Goal: Transaction & Acquisition: Purchase product/service

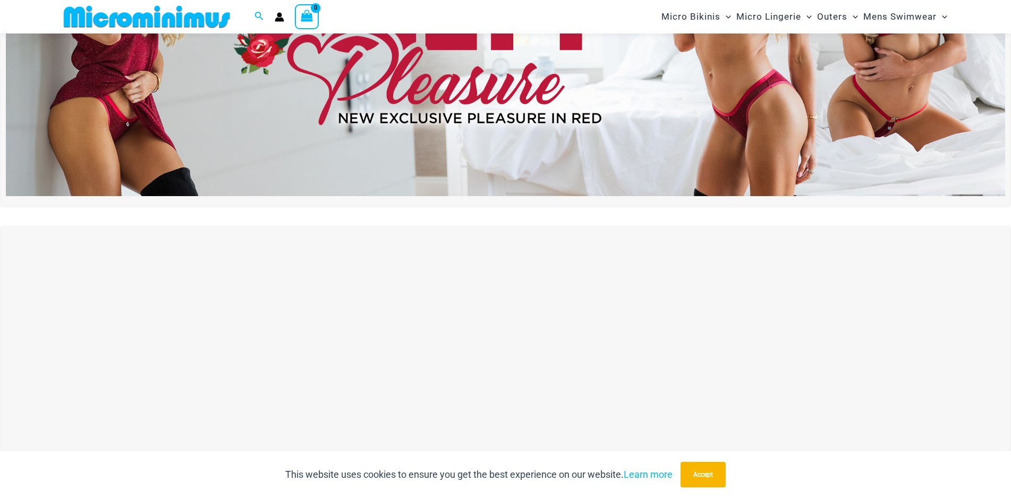
scroll to position [416, 0]
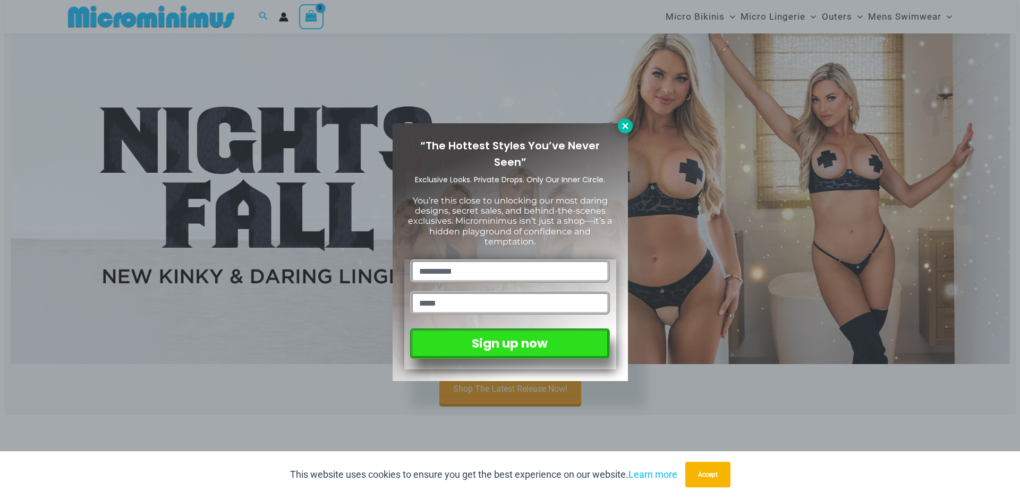
click at [625, 127] on icon at bounding box center [625, 126] width 10 height 10
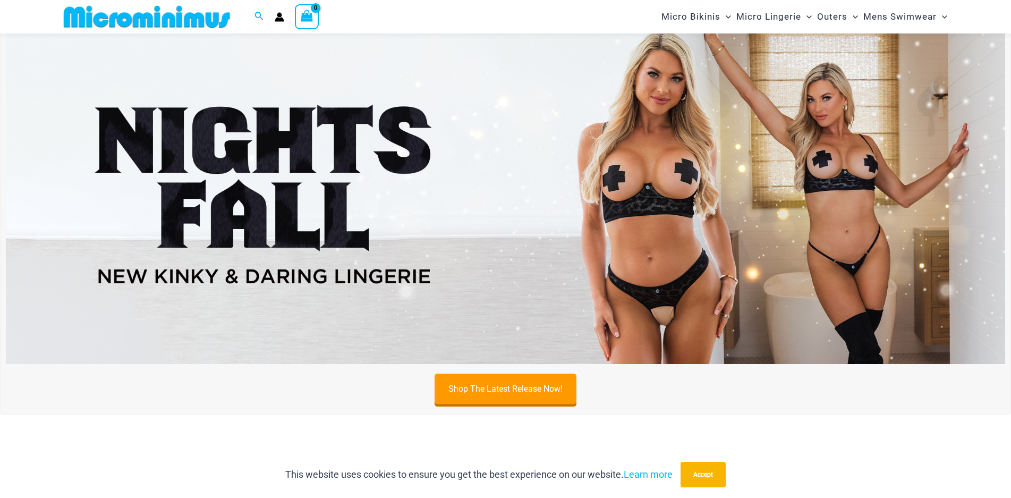
scroll to position [363, 0]
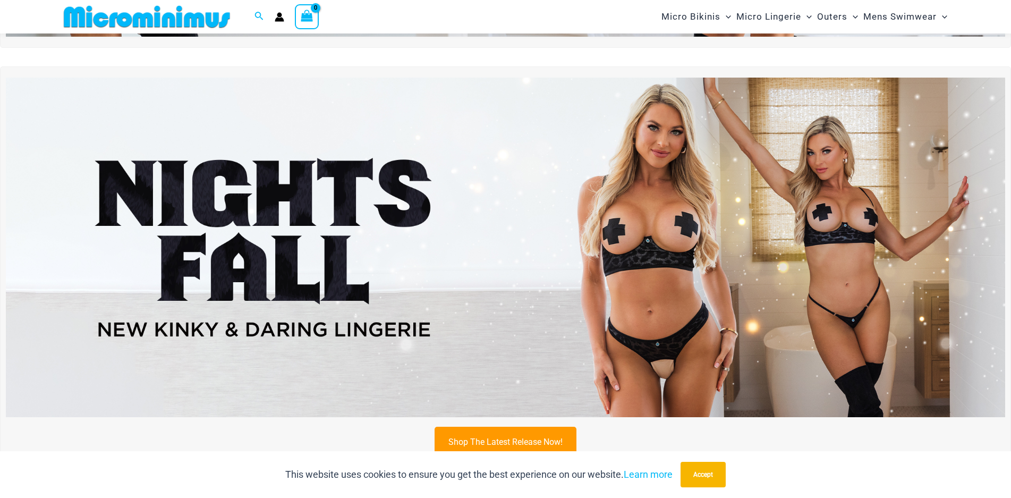
click at [796, 204] on img at bounding box center [505, 247] width 999 height 339
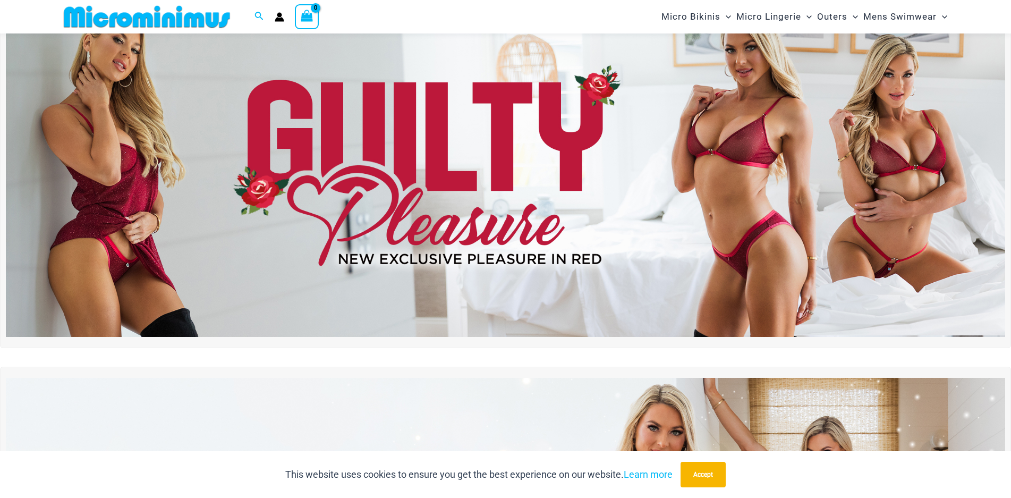
scroll to position [0, 0]
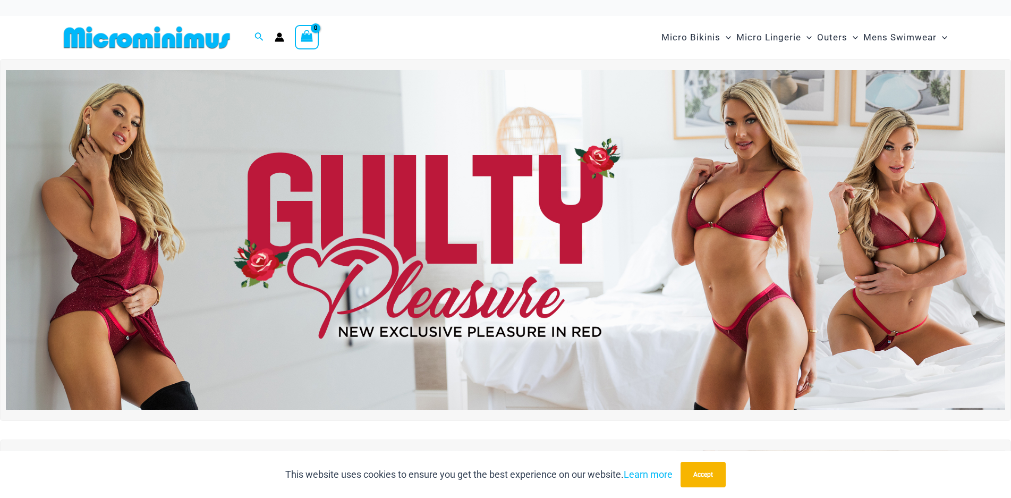
click at [476, 233] on img at bounding box center [505, 239] width 999 height 339
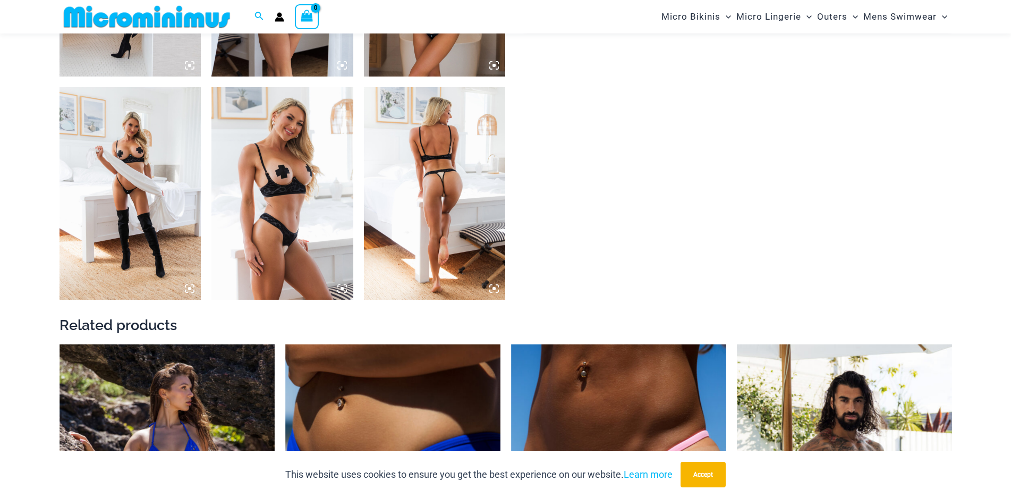
scroll to position [1584, 0]
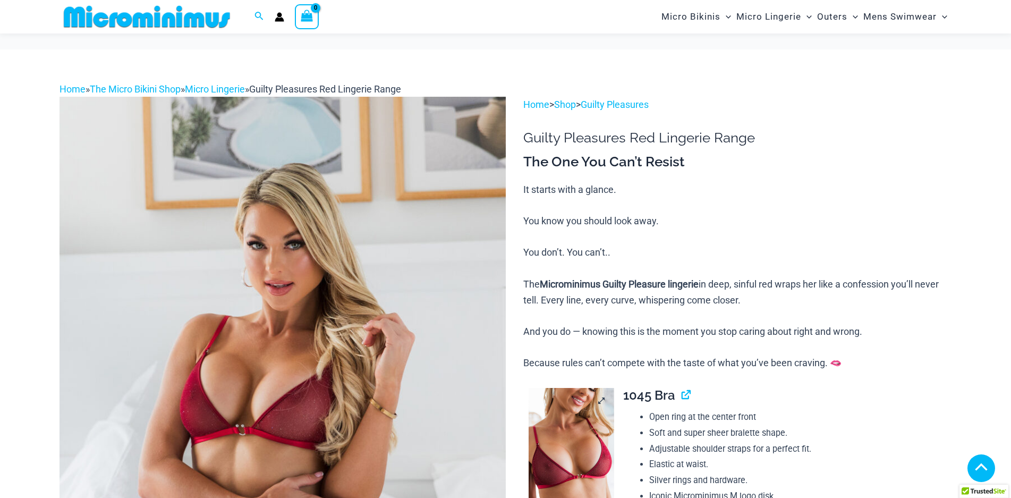
scroll to position [203, 0]
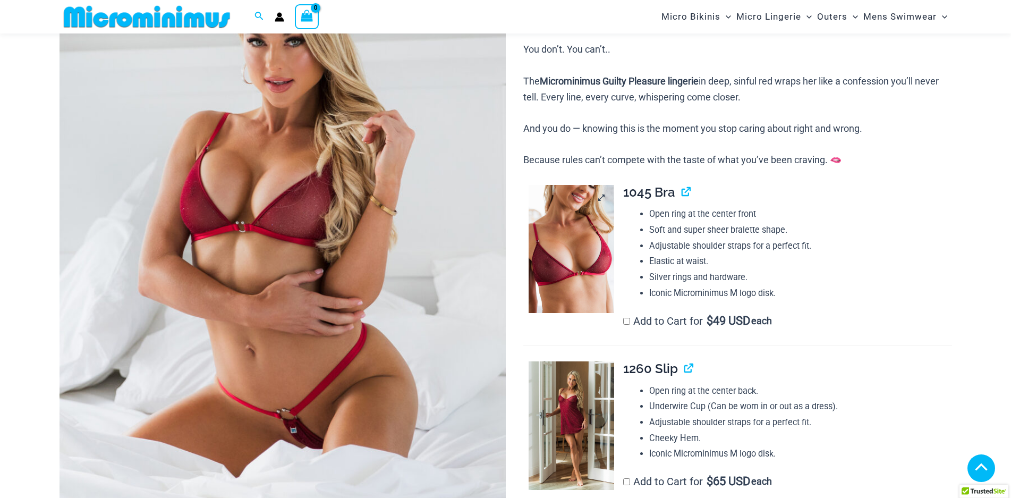
click at [583, 286] on img at bounding box center [571, 249] width 86 height 129
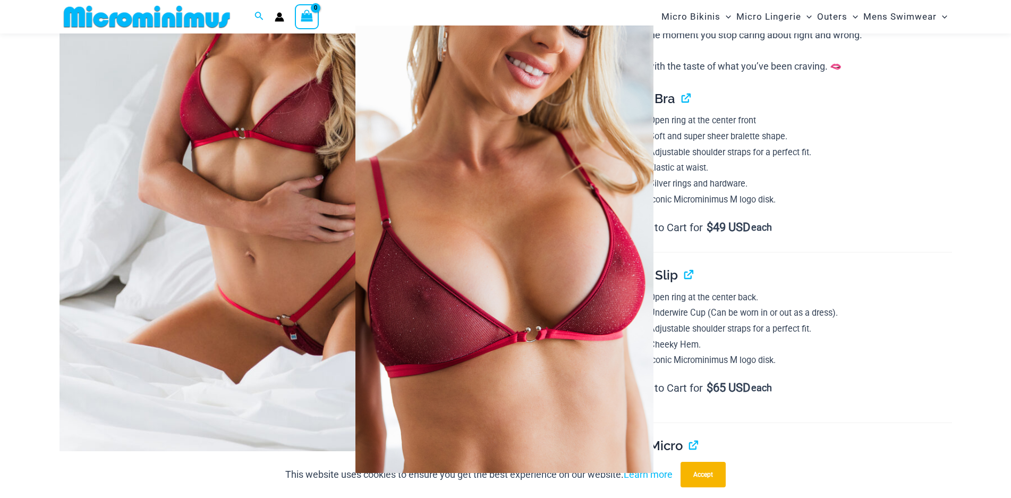
scroll to position [362, 0]
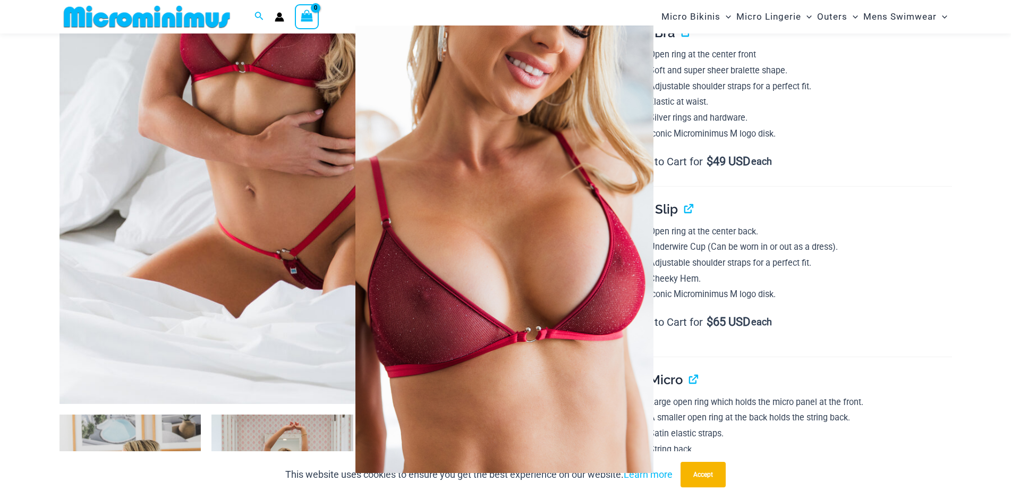
click at [533, 312] on img at bounding box center [504, 248] width 298 height 447
click at [597, 131] on img at bounding box center [504, 248] width 298 height 447
click at [863, 146] on div at bounding box center [505, 249] width 1011 height 498
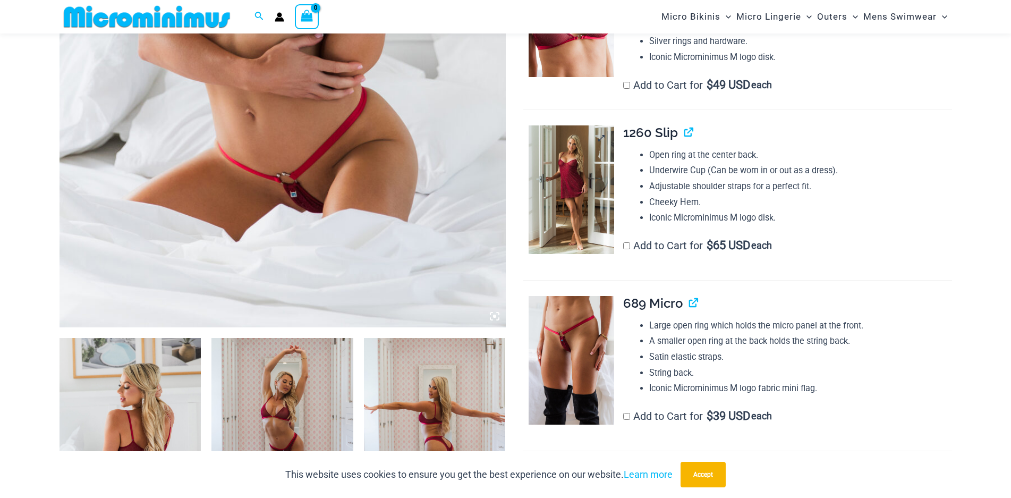
scroll to position [575, 0]
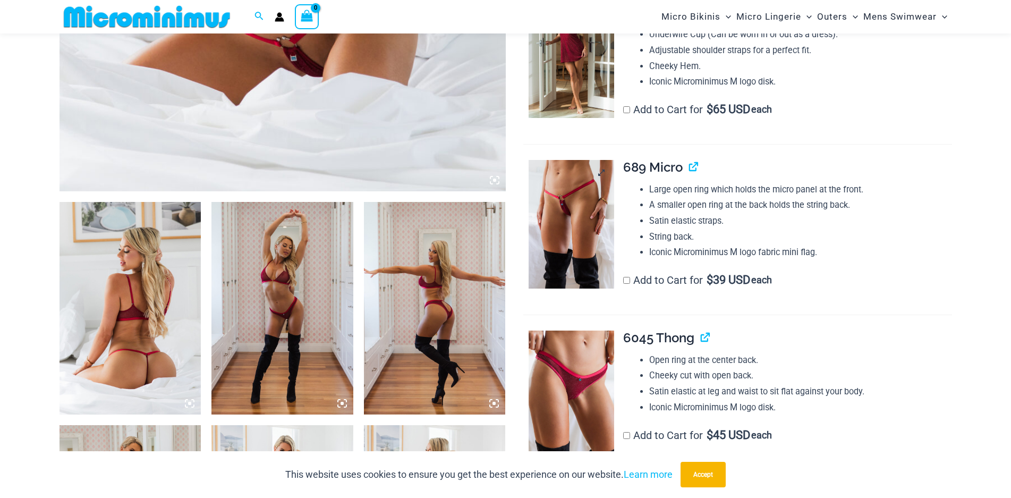
click at [576, 247] on img at bounding box center [571, 224] width 86 height 129
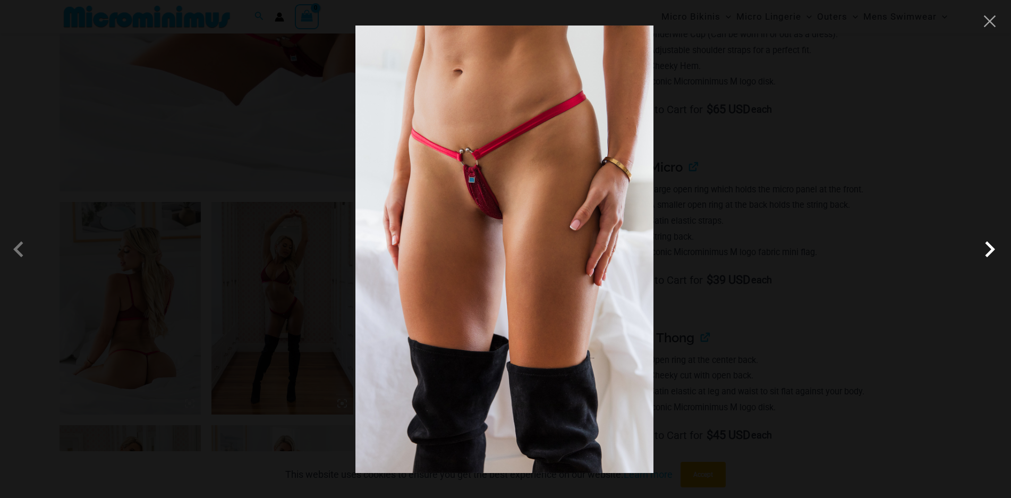
click at [982, 250] on span at bounding box center [990, 249] width 32 height 32
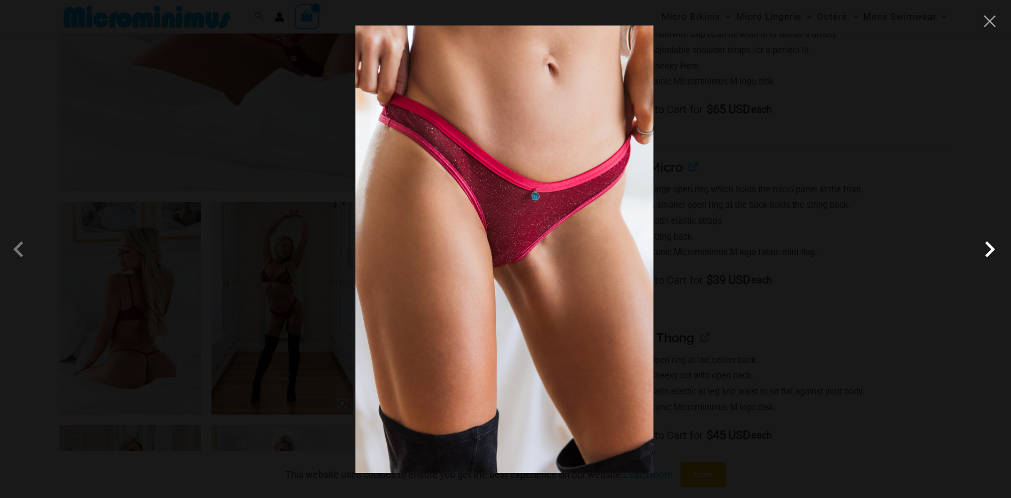
click at [982, 250] on span at bounding box center [990, 249] width 32 height 32
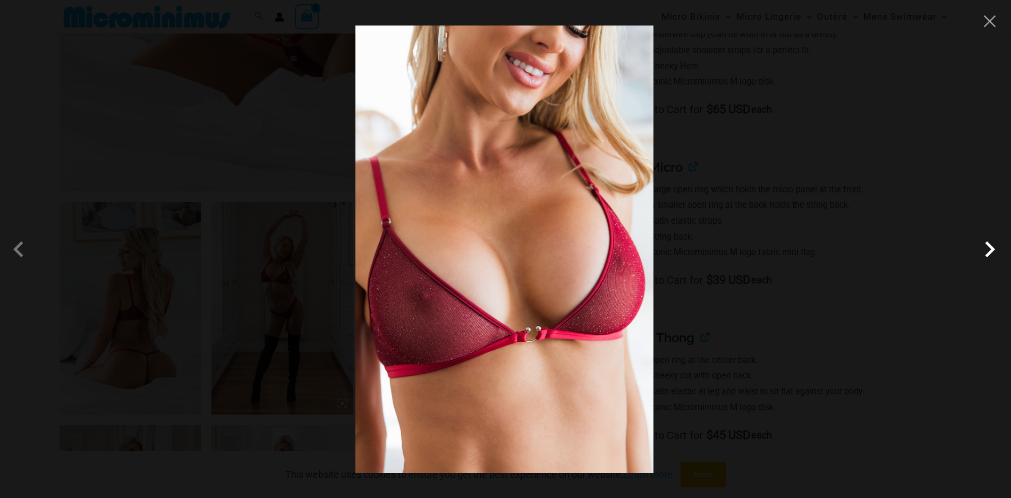
click at [982, 250] on span at bounding box center [990, 249] width 32 height 32
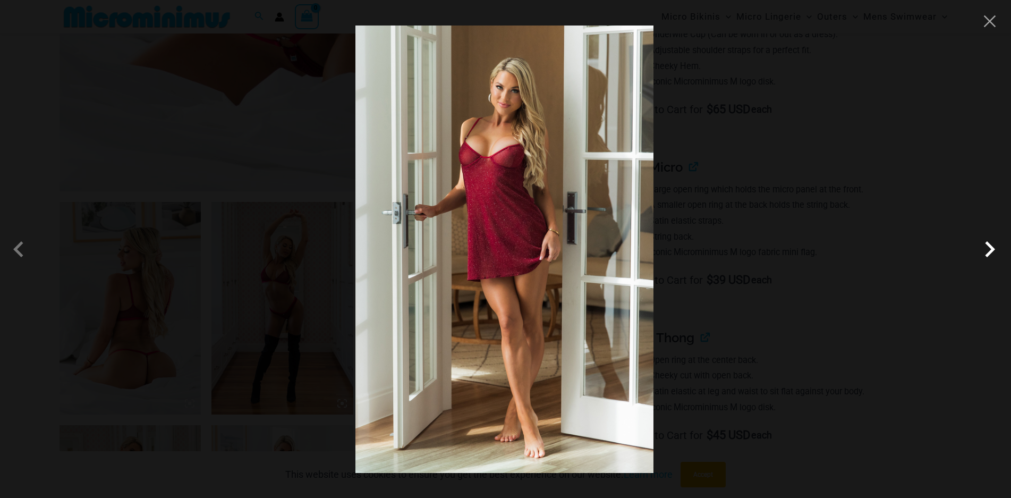
click at [982, 250] on span at bounding box center [990, 249] width 32 height 32
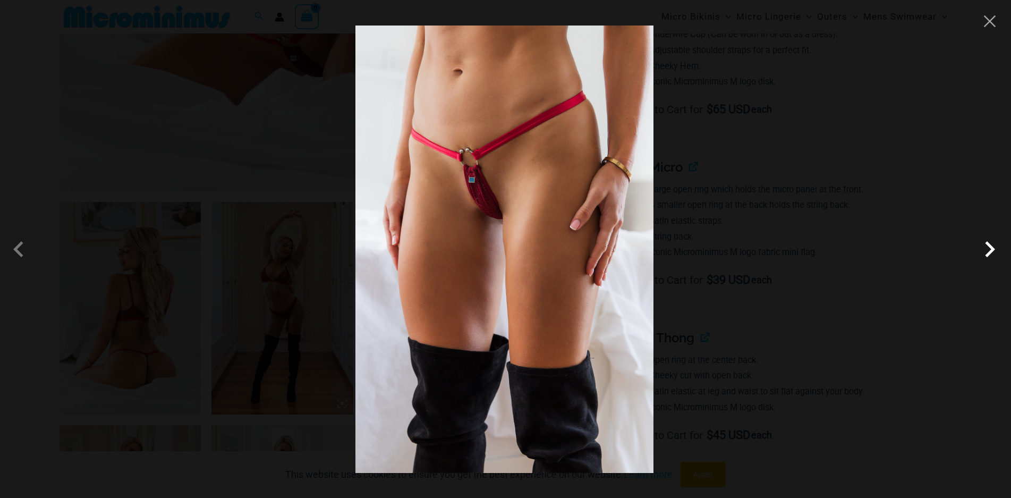
click at [982, 250] on span at bounding box center [990, 249] width 32 height 32
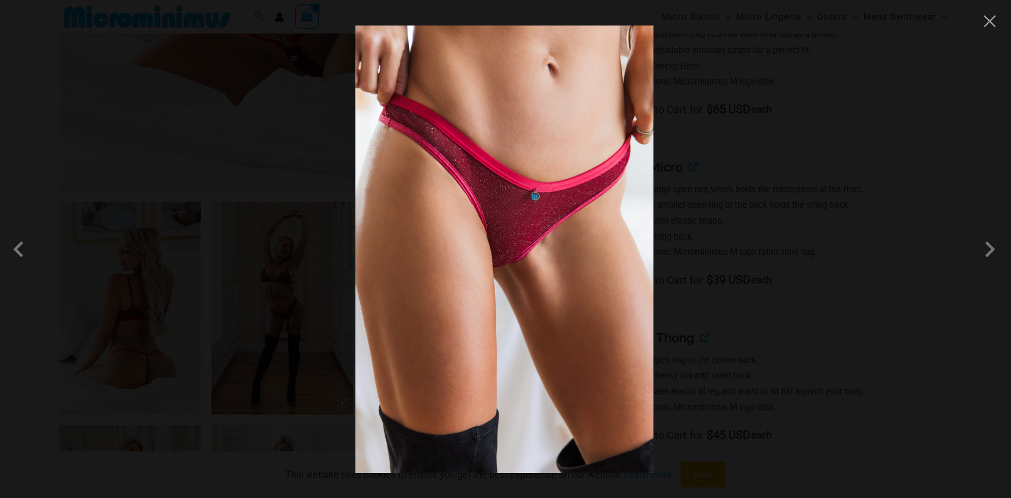
click at [994, 30] on div at bounding box center [505, 249] width 1011 height 498
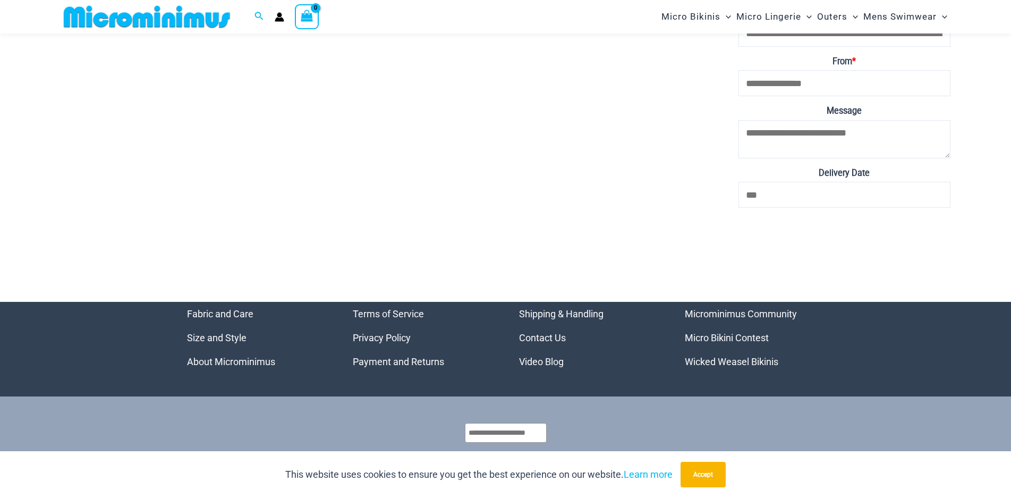
scroll to position [4452, 0]
